Goal: Task Accomplishment & Management: Manage account settings

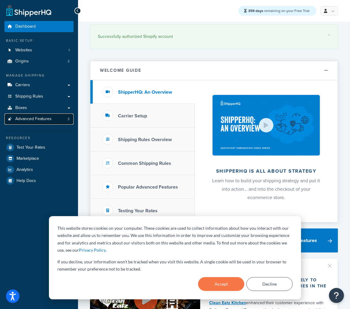
click at [55, 120] on link "Advanced Features 2" at bounding box center [38, 118] width 69 height 11
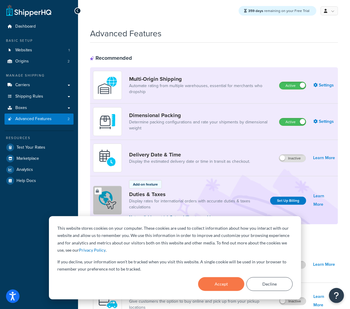
click at [330, 16] on div "359 days remaining on your Free Trial My Profile Billing Global Settings Contac…" at bounding box center [214, 11] width 272 height 22
click at [330, 15] on link at bounding box center [328, 10] width 17 height 9
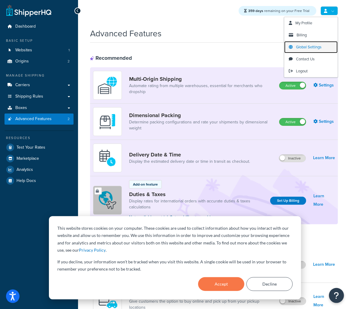
click at [318, 50] on link "Global Settings" at bounding box center [310, 47] width 53 height 12
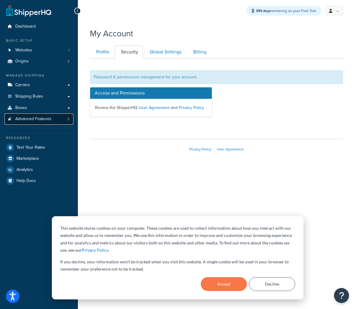
click at [55, 121] on link "Advanced Features 2" at bounding box center [38, 118] width 69 height 11
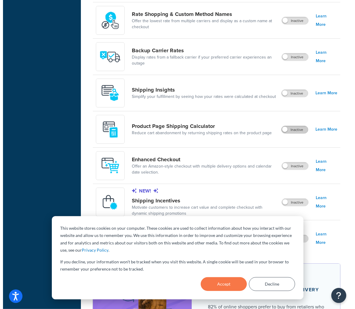
scroll to position [353, 0]
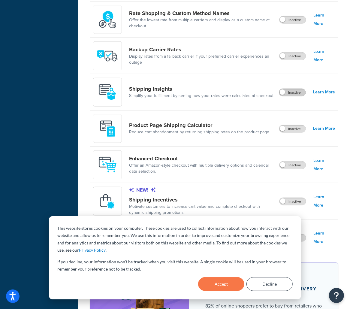
click at [292, 95] on label "Inactive" at bounding box center [292, 92] width 26 height 7
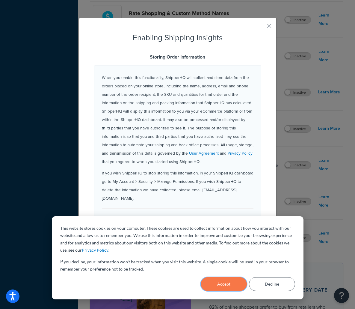
click at [234, 285] on button "Accept" at bounding box center [224, 284] width 46 height 14
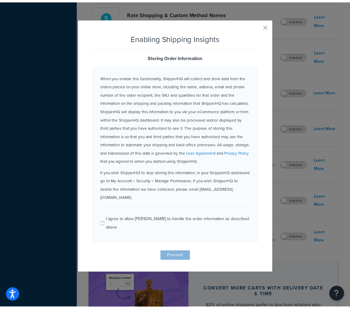
scroll to position [0, 0]
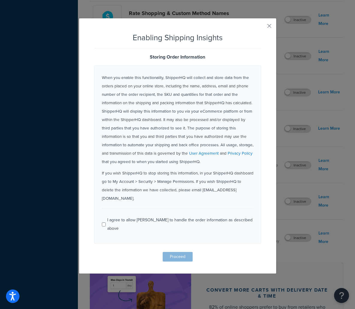
click at [163, 214] on label "I agree to allow [PERSON_NAME] to handle the order information as described abo…" at bounding box center [181, 223] width 146 height 18
click at [106, 222] on input "I agree to allow [PERSON_NAME] to handle the order information as described abo…" at bounding box center [104, 224] width 4 height 4
checkbox input "true"
click at [174, 232] on form "Enabling Shipping Insights Storing Order Information When you enable this funct…" at bounding box center [177, 147] width 167 height 228
click at [174, 252] on button "Proceed" at bounding box center [178, 257] width 30 height 10
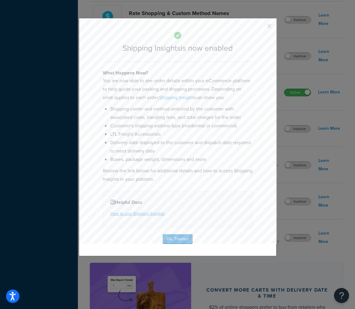
click at [261, 28] on button "button" at bounding box center [260, 27] width 1 height 1
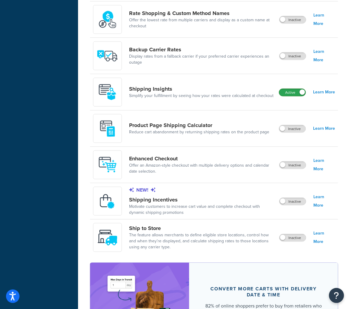
click at [294, 92] on label "Active" at bounding box center [292, 92] width 26 height 7
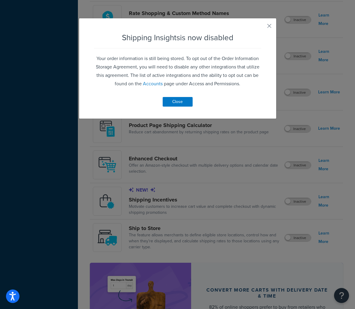
click at [270, 26] on div "Shipping Insights is now disabled Your order information is still being stored.…" at bounding box center [178, 68] width 198 height 101
click at [261, 27] on button "button" at bounding box center [260, 27] width 1 height 1
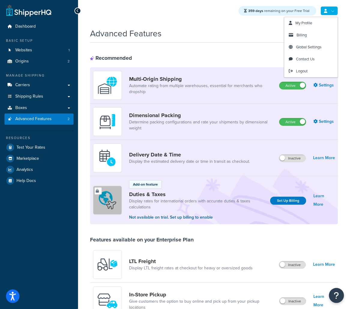
click at [331, 10] on link at bounding box center [328, 10] width 17 height 9
click at [310, 33] on link "Billing" at bounding box center [310, 35] width 53 height 12
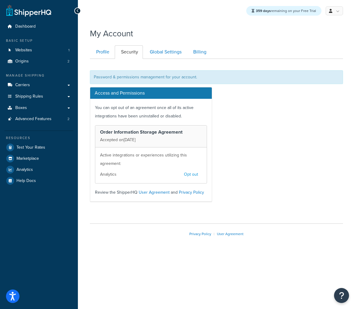
click at [194, 173] on button "Opt out" at bounding box center [191, 174] width 22 height 10
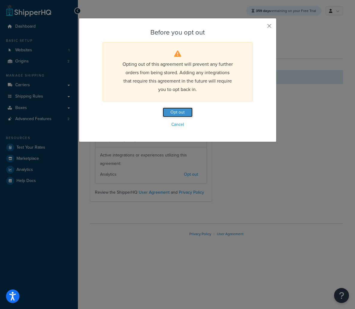
click at [180, 112] on button "Opt out" at bounding box center [178, 112] width 30 height 10
click at [261, 27] on button "button" at bounding box center [260, 27] width 1 height 1
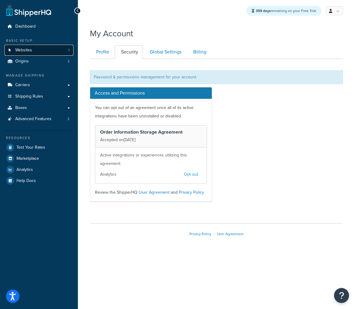
click at [58, 51] on link "Websites 1" at bounding box center [38, 50] width 69 height 11
